Goal: Check status

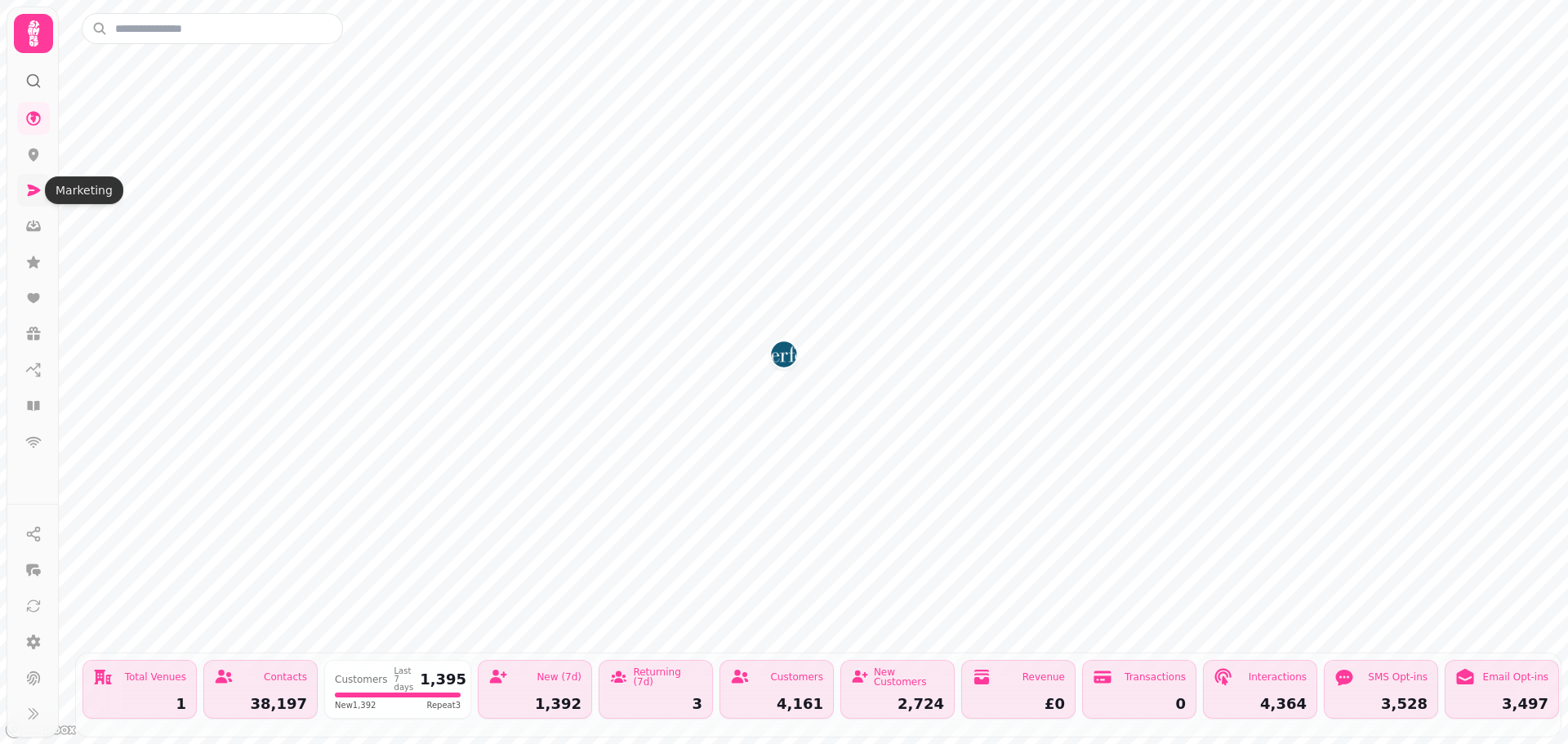
click at [22, 192] on link at bounding box center [33, 190] width 33 height 33
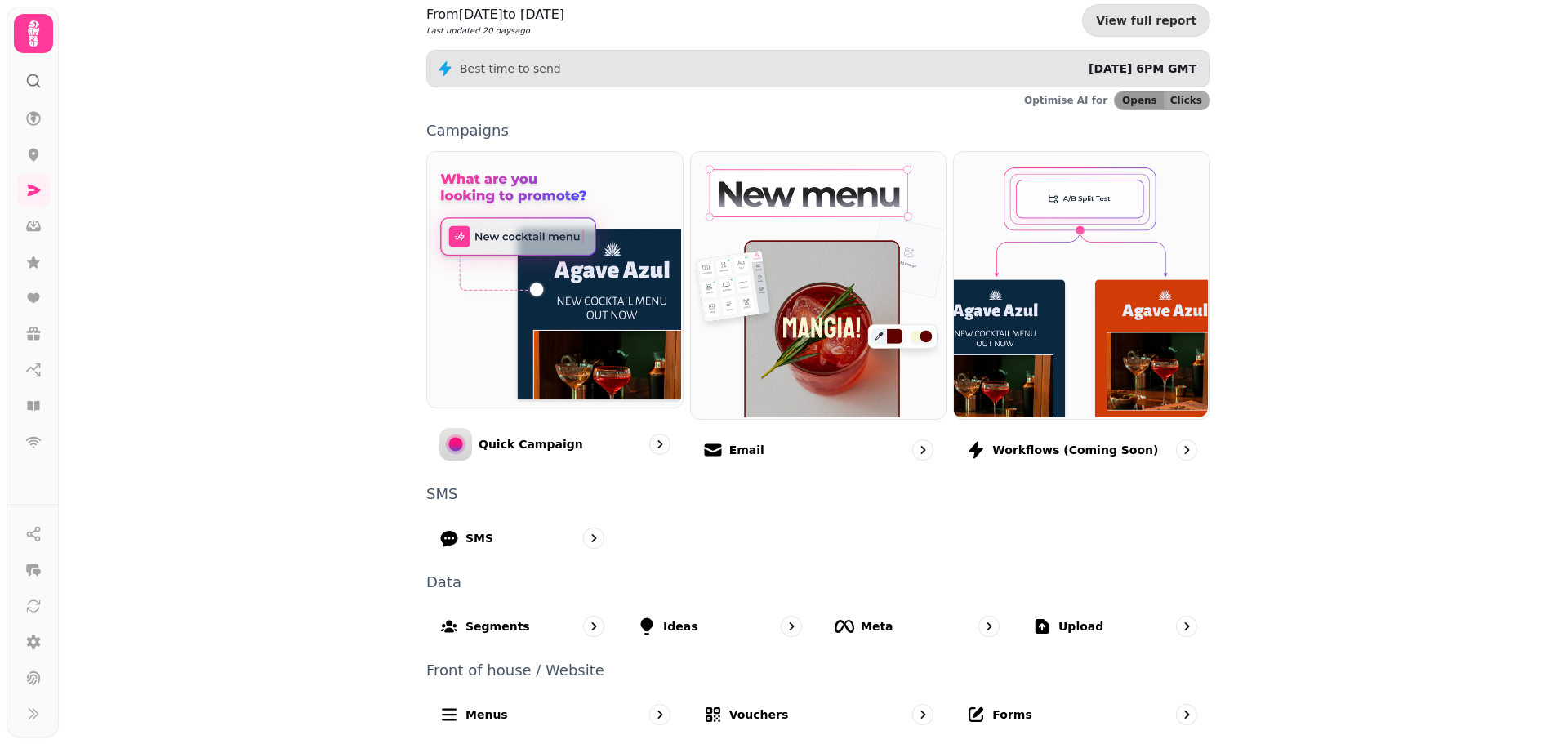
scroll to position [276, 0]
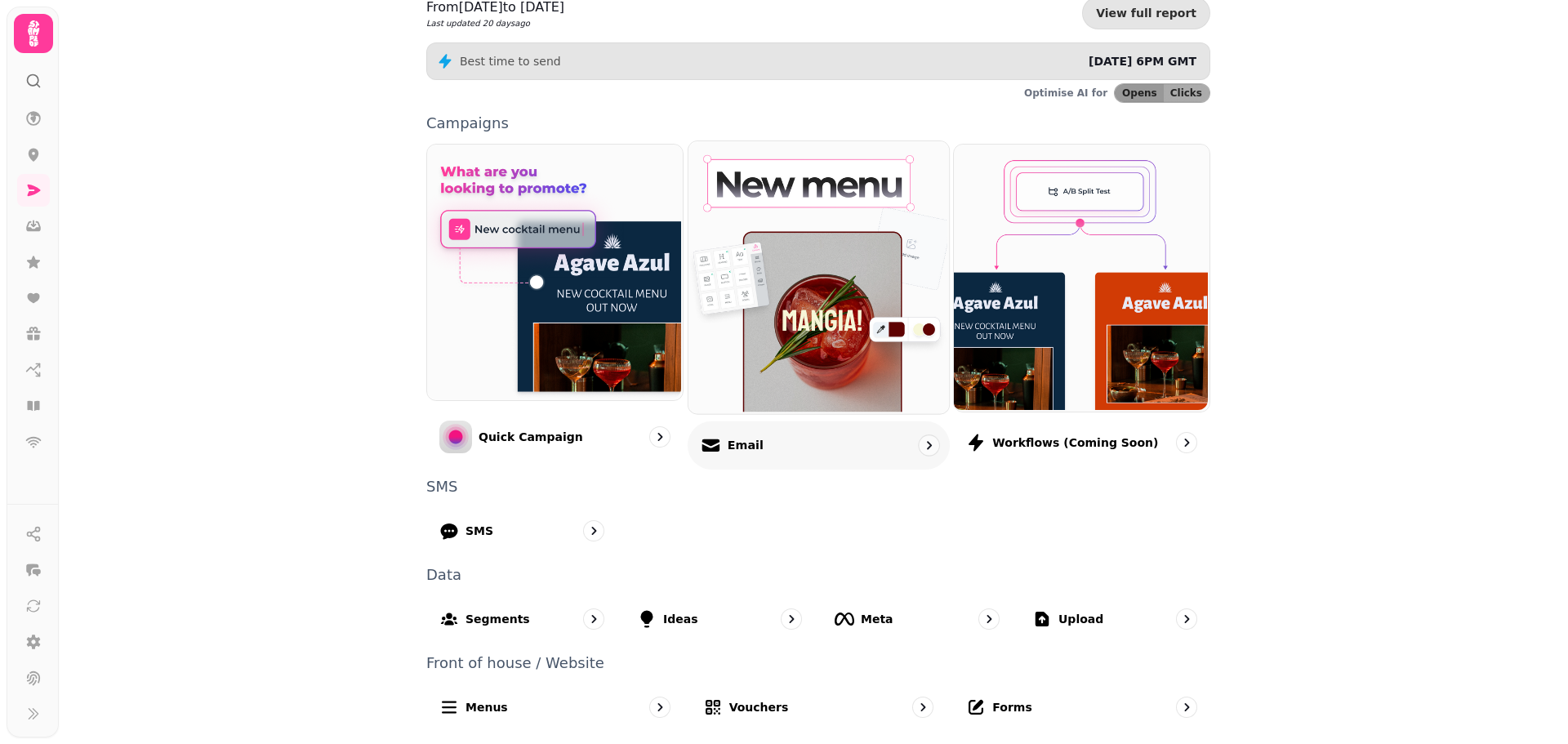
click at [779, 443] on div "Email" at bounding box center [819, 444] width 262 height 48
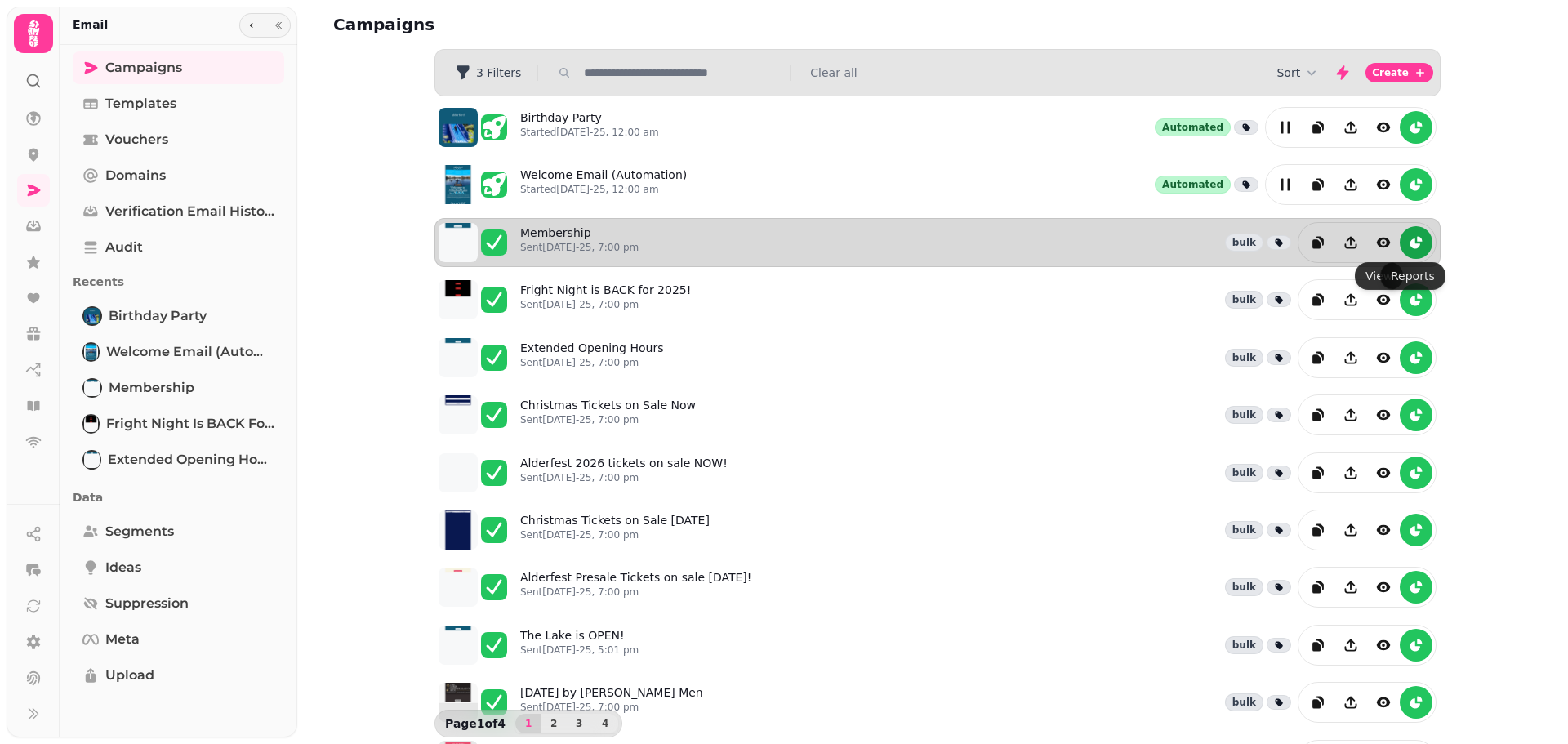
click at [1410, 241] on icon "reports" at bounding box center [1415, 243] width 10 height 10
